Goal: Task Accomplishment & Management: Use online tool/utility

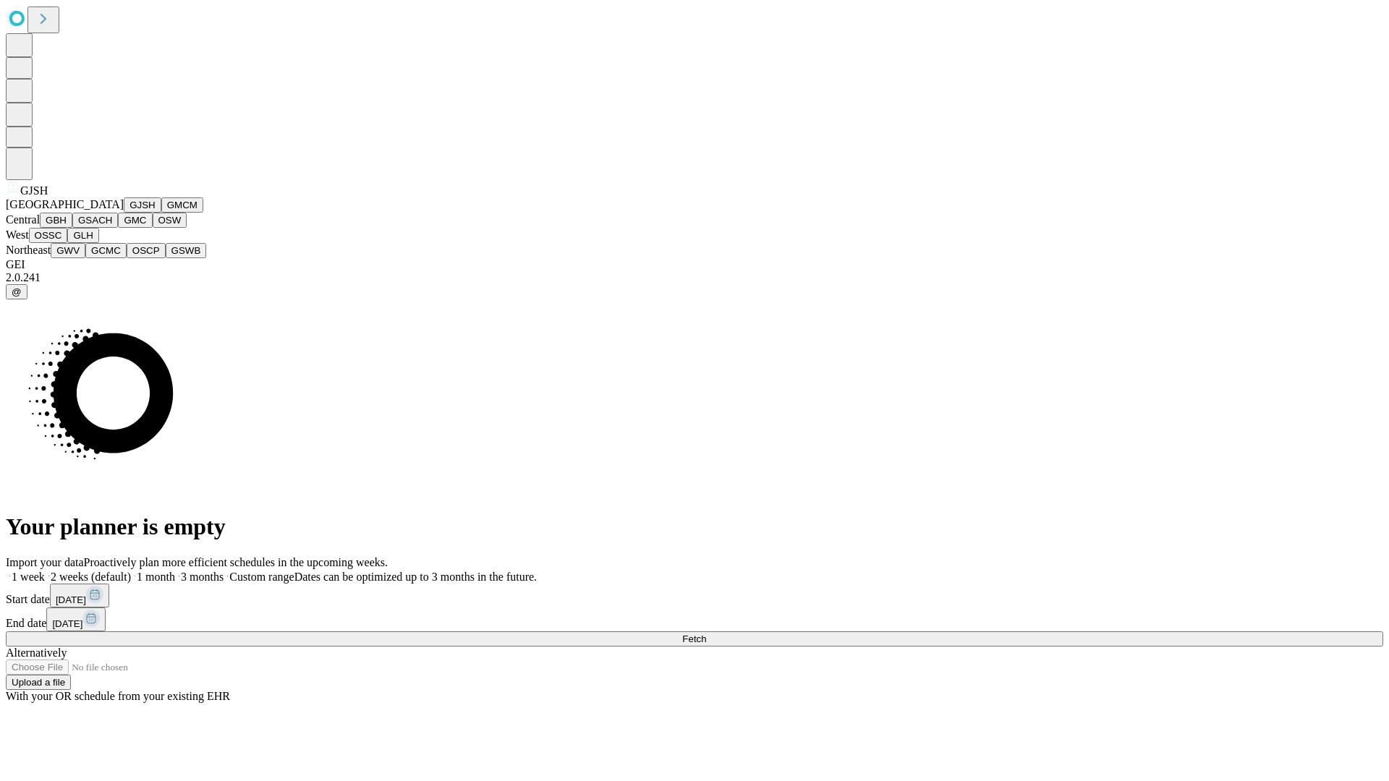
click at [124, 213] on button "GJSH" at bounding box center [143, 205] width 38 height 15
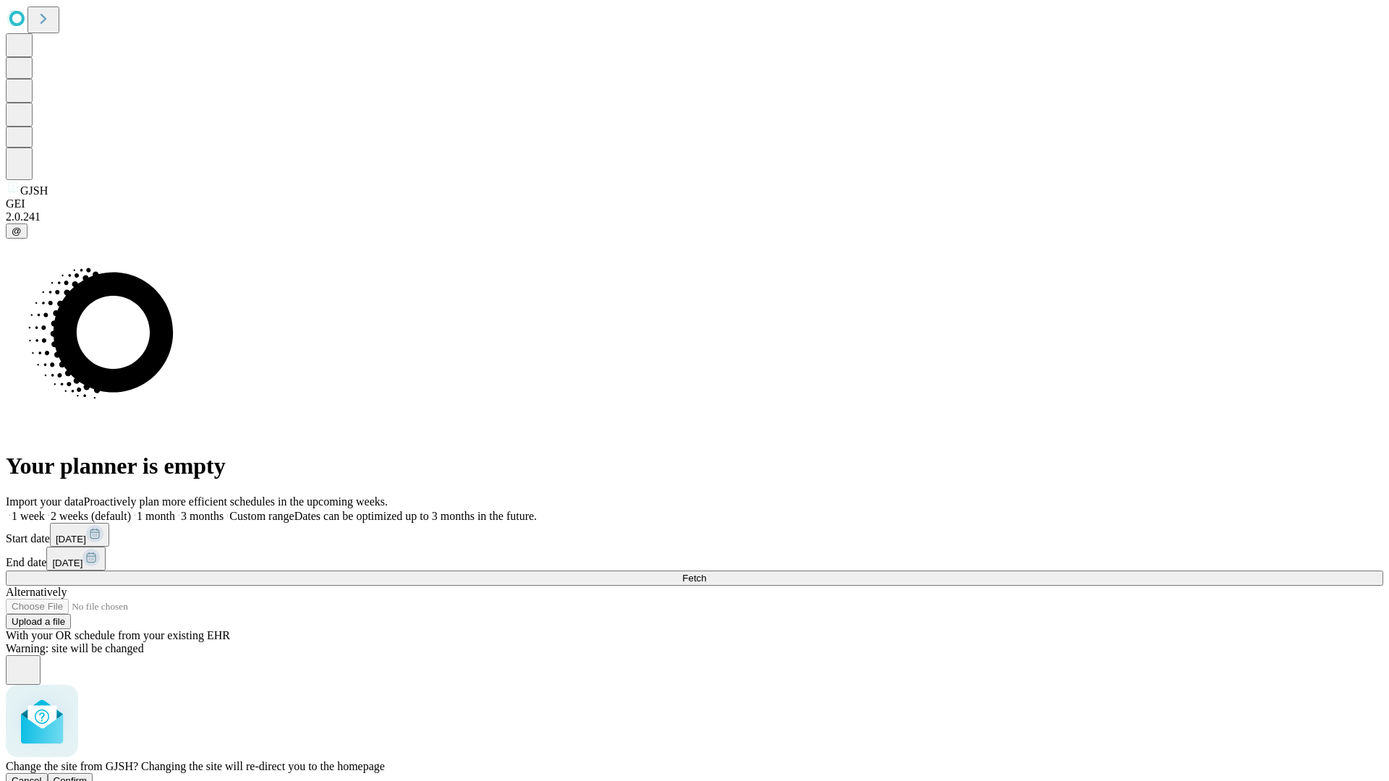
click at [88, 776] on span "Confirm" at bounding box center [71, 781] width 34 height 11
click at [175, 510] on label "1 month" at bounding box center [153, 516] width 44 height 12
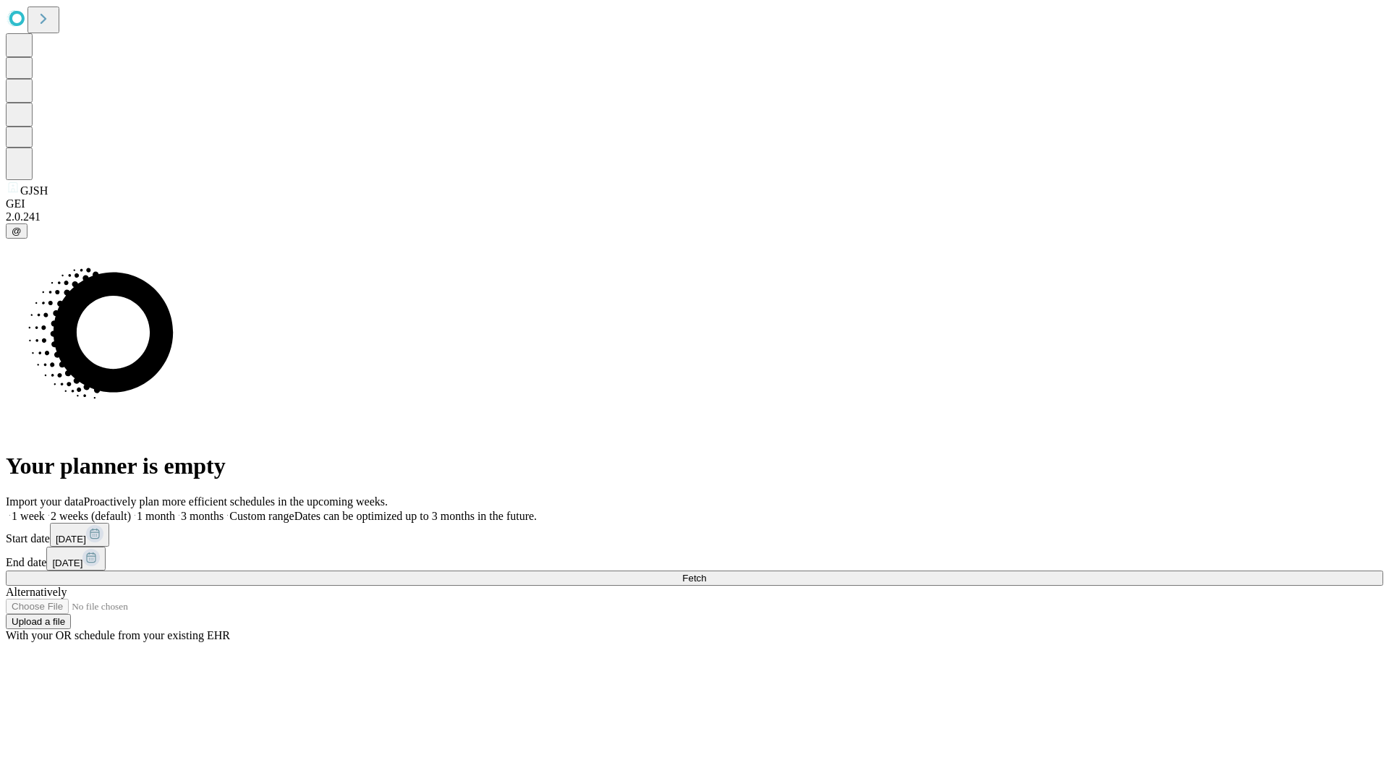
click at [706, 573] on span "Fetch" at bounding box center [694, 578] width 24 height 11
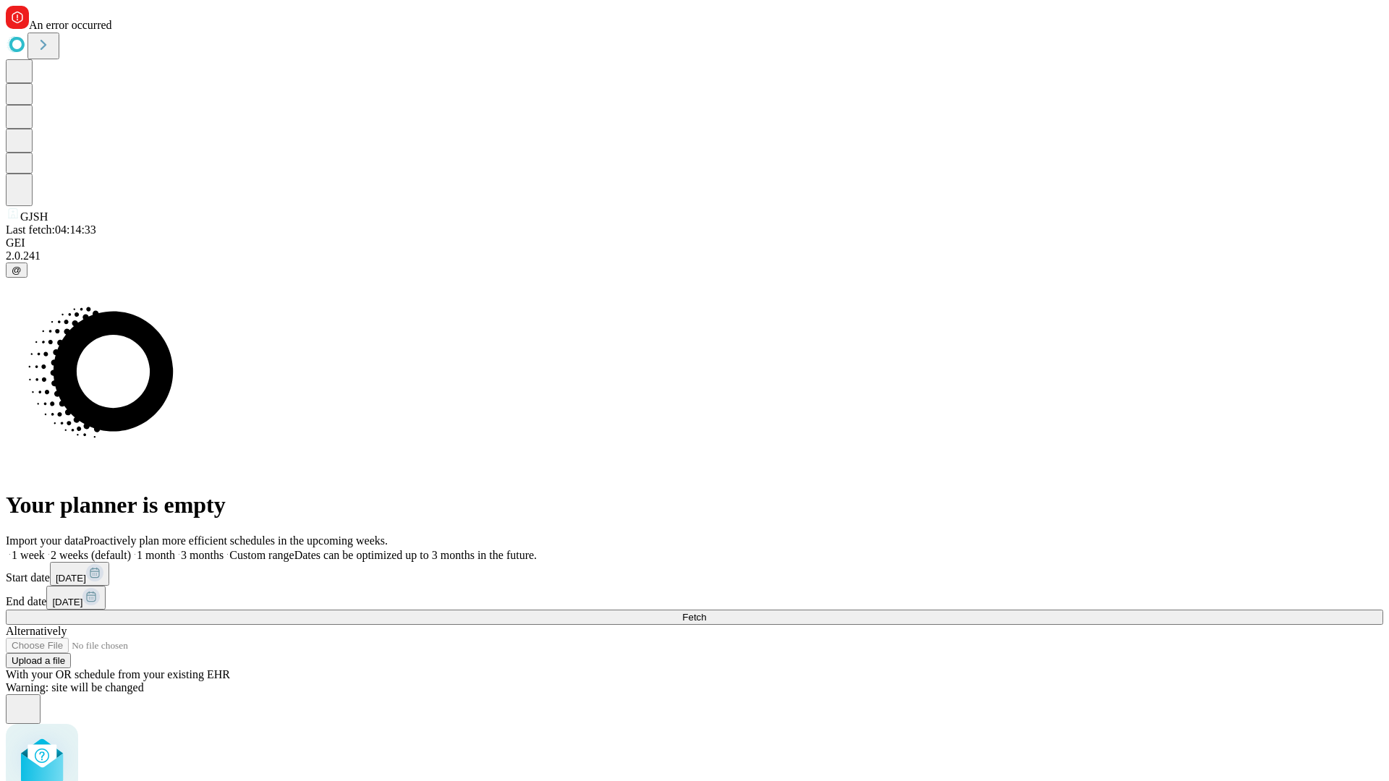
click at [175, 549] on label "1 month" at bounding box center [153, 555] width 44 height 12
click at [706, 612] on span "Fetch" at bounding box center [694, 617] width 24 height 11
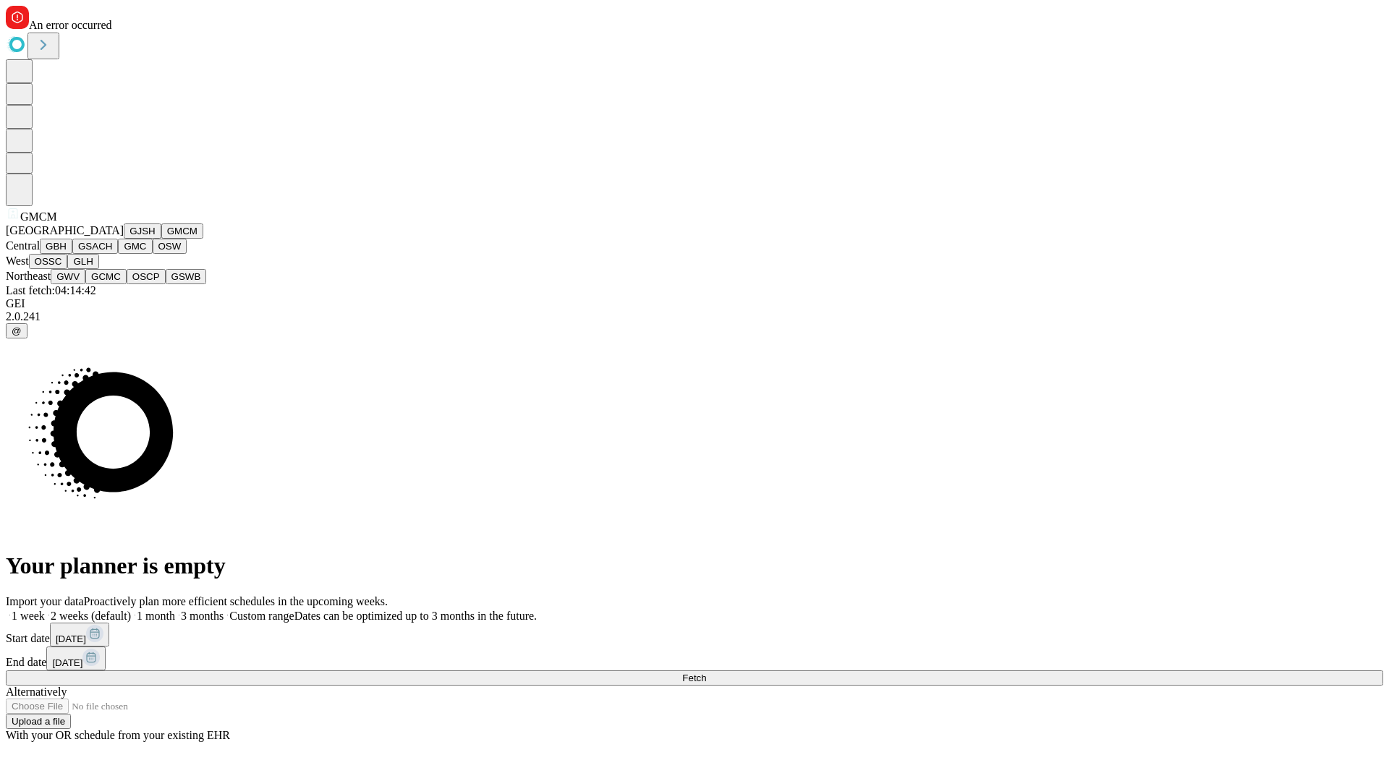
click at [72, 254] on button "GBH" at bounding box center [56, 246] width 33 height 15
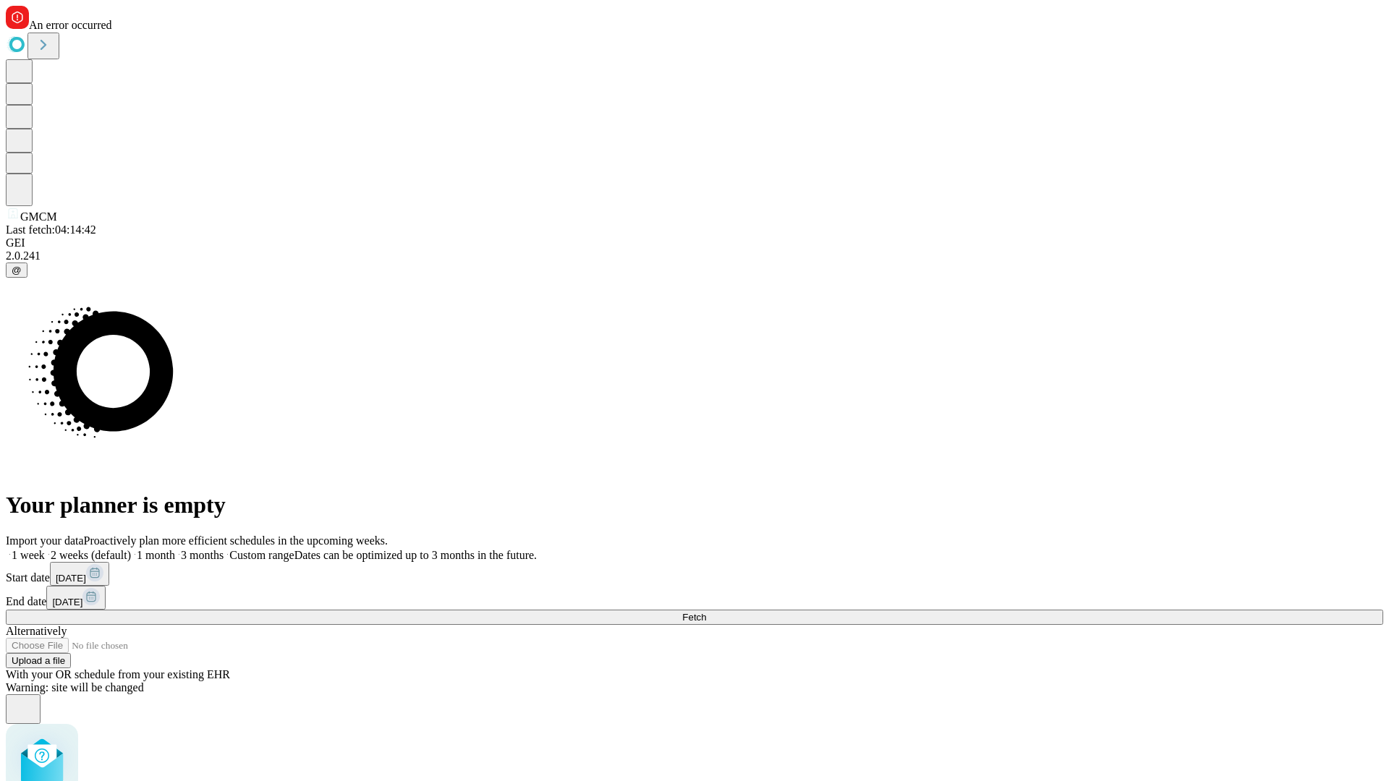
click at [175, 549] on label "1 month" at bounding box center [153, 555] width 44 height 12
click at [706, 612] on span "Fetch" at bounding box center [694, 617] width 24 height 11
click at [175, 549] on label "1 month" at bounding box center [153, 555] width 44 height 12
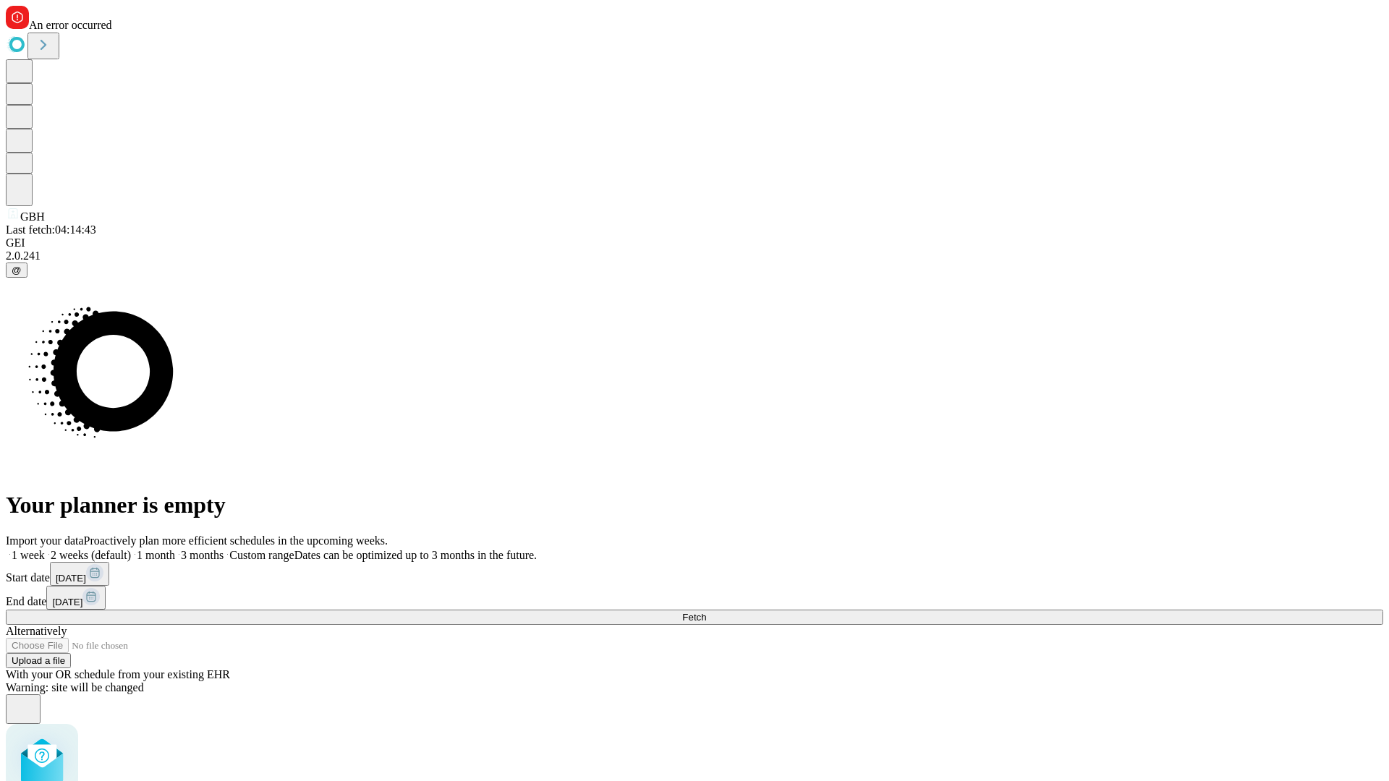
click at [706, 612] on span "Fetch" at bounding box center [694, 617] width 24 height 11
click at [175, 549] on label "1 month" at bounding box center [153, 555] width 44 height 12
click at [706, 612] on span "Fetch" at bounding box center [694, 617] width 24 height 11
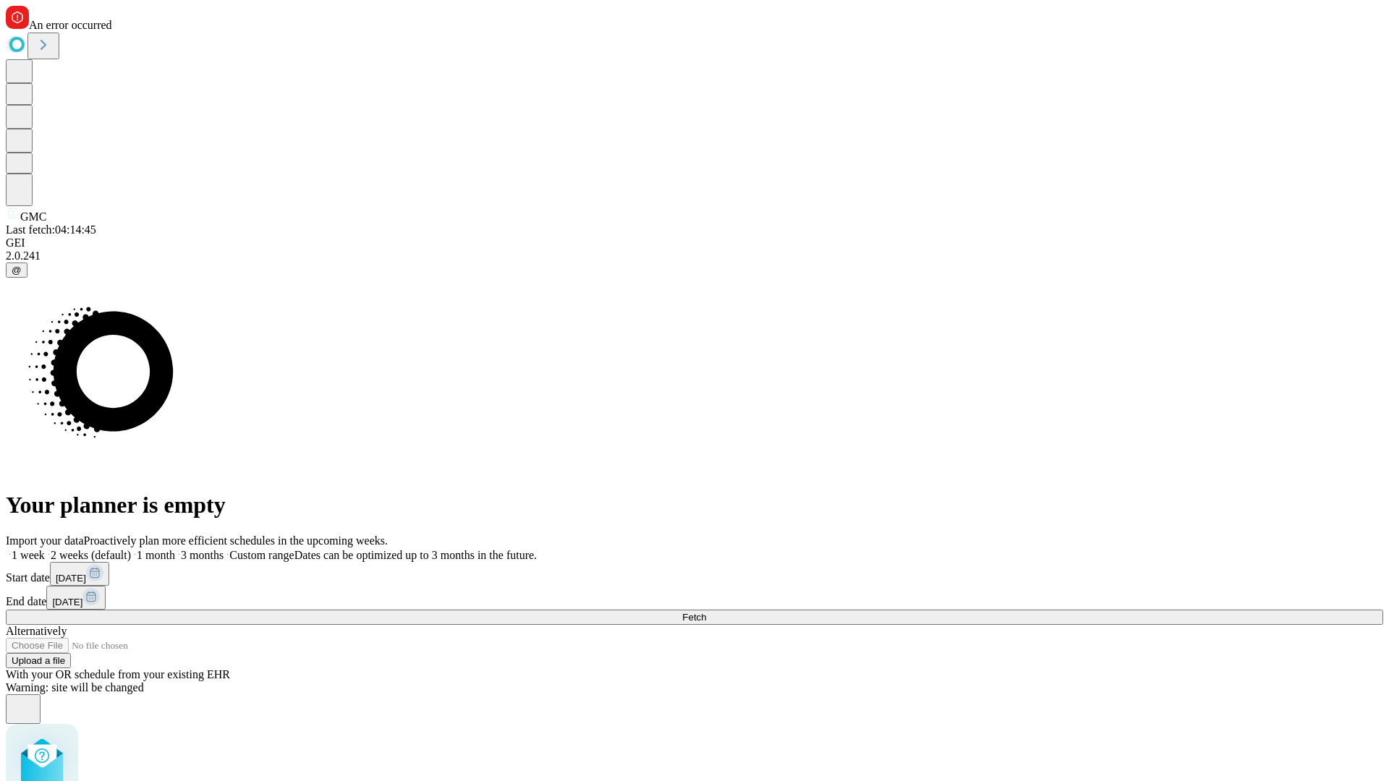
click at [175, 549] on label "1 month" at bounding box center [153, 555] width 44 height 12
click at [706, 612] on span "Fetch" at bounding box center [694, 617] width 24 height 11
click at [175, 549] on label "1 month" at bounding box center [153, 555] width 44 height 12
click at [706, 612] on span "Fetch" at bounding box center [694, 617] width 24 height 11
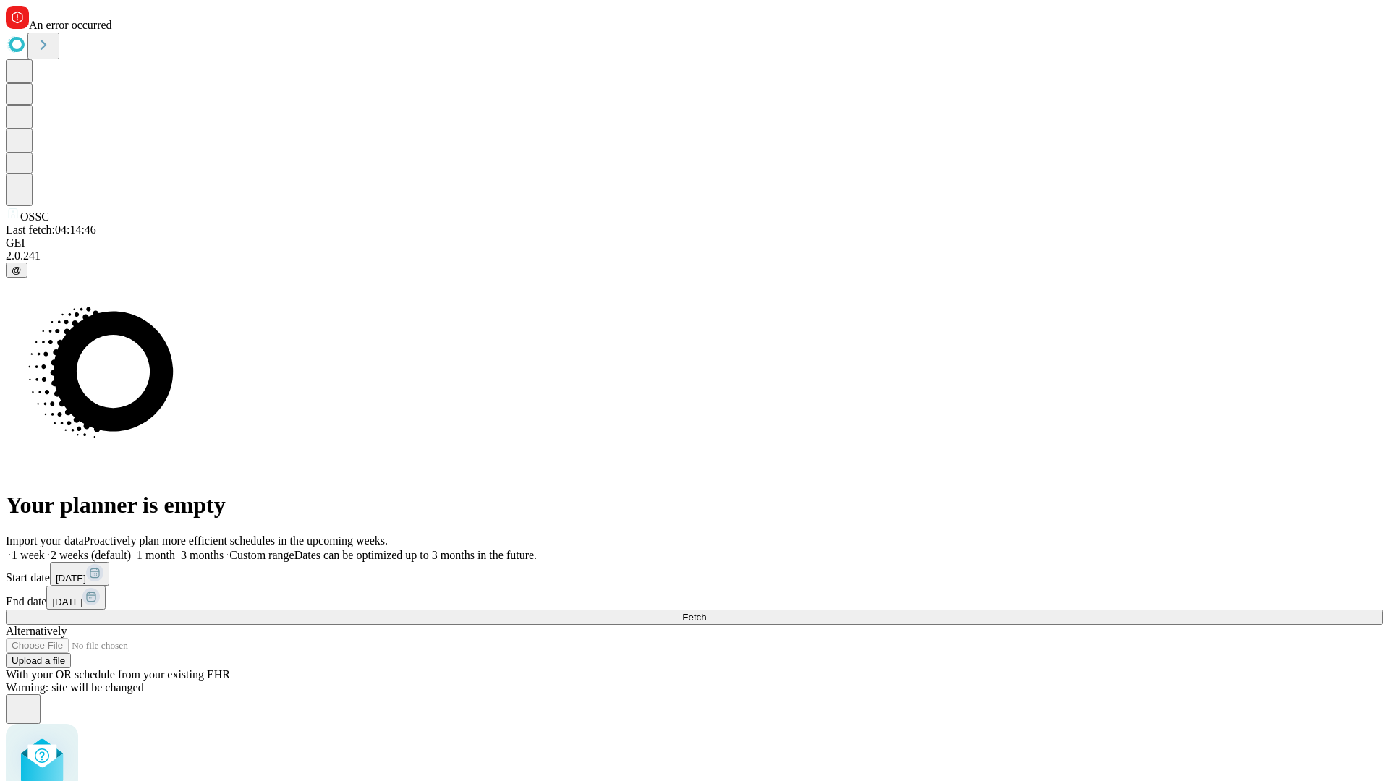
click at [175, 549] on label "1 month" at bounding box center [153, 555] width 44 height 12
click at [706, 612] on span "Fetch" at bounding box center [694, 617] width 24 height 11
click at [175, 549] on label "1 month" at bounding box center [153, 555] width 44 height 12
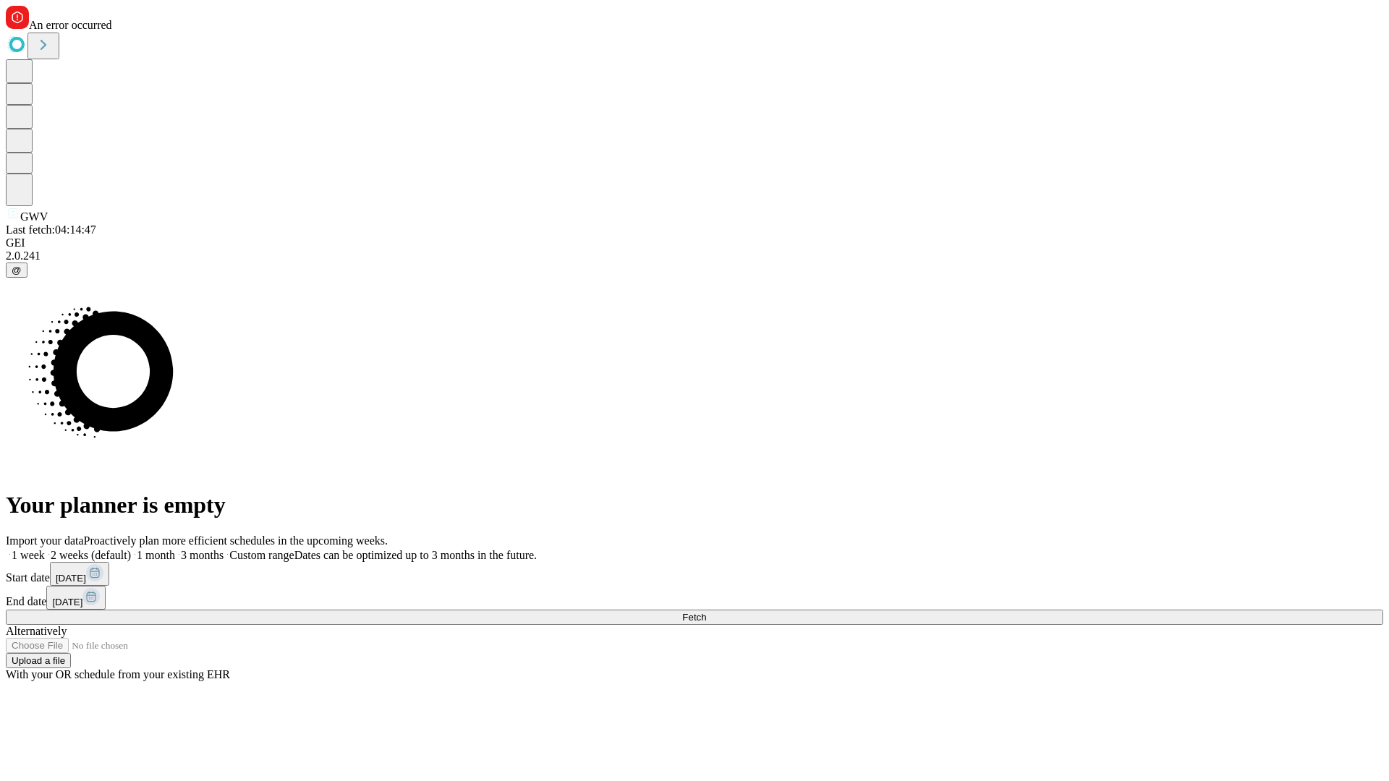
click at [706, 612] on span "Fetch" at bounding box center [694, 617] width 24 height 11
click at [175, 549] on label "1 month" at bounding box center [153, 555] width 44 height 12
click at [706, 612] on span "Fetch" at bounding box center [694, 617] width 24 height 11
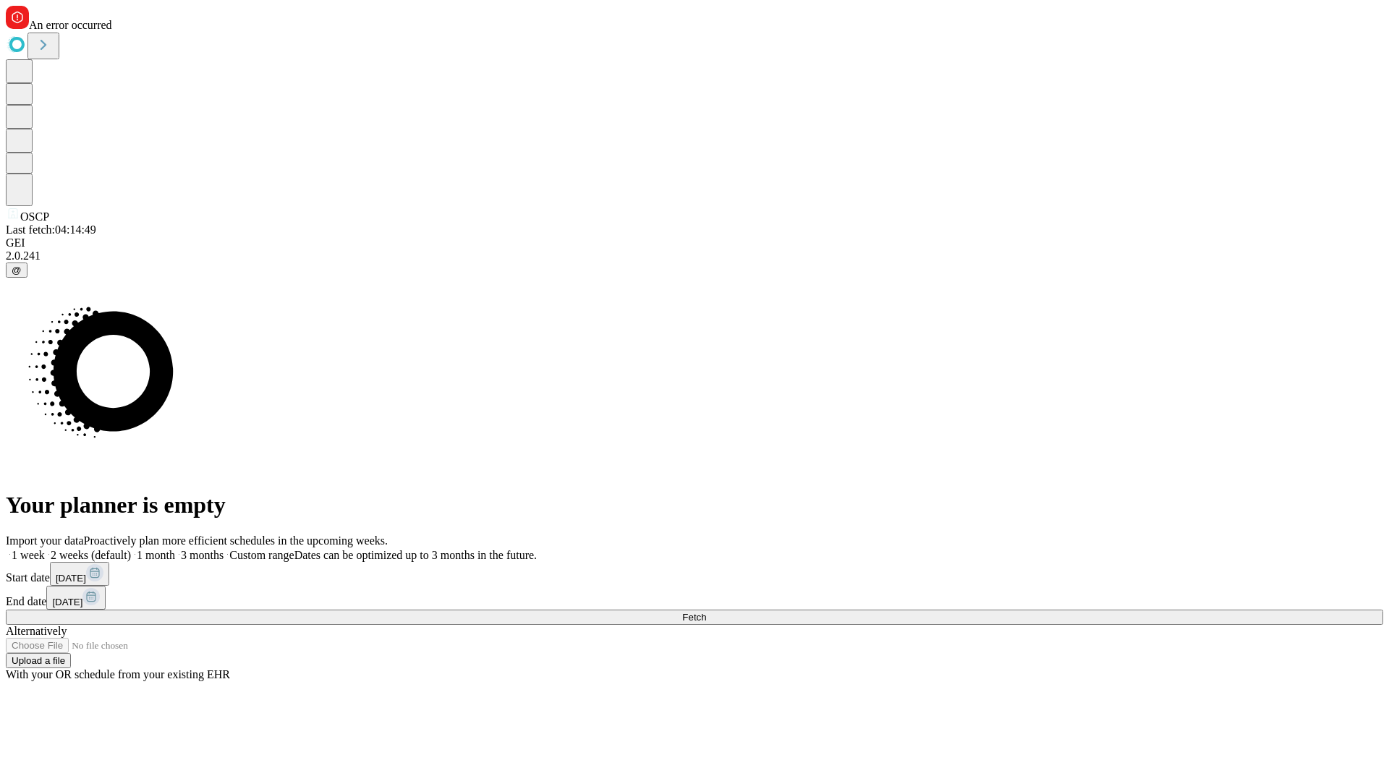
click at [175, 549] on label "1 month" at bounding box center [153, 555] width 44 height 12
click at [706, 612] on span "Fetch" at bounding box center [694, 617] width 24 height 11
